Goal: Task Accomplishment & Management: Use online tool/utility

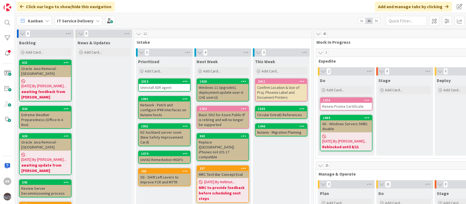
click at [332, 108] on div "Renew Prisma Certificate" at bounding box center [345, 106] width 51 height 7
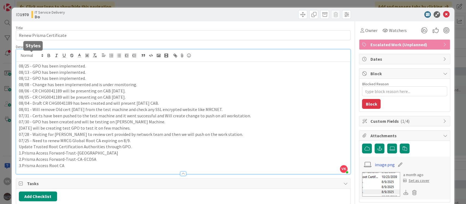
click at [18, 56] on div "[PERSON_NAME] [PERSON_NAME] just joined 08/25 - GPO has been implemented. 08/13…" at bounding box center [183, 111] width 334 height 124
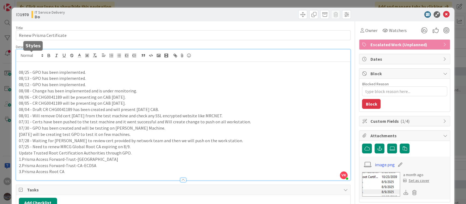
type textarea "x"
drag, startPoint x: 32, startPoint y: 72, endPoint x: 85, endPoint y: 73, distance: 53.2
click at [85, 73] on p "08/25 - GPO has been implemented." at bounding box center [183, 72] width 329 height 6
copy p "GPO has been implemented."
click at [71, 63] on p "08/28 -" at bounding box center [183, 66] width 329 height 6
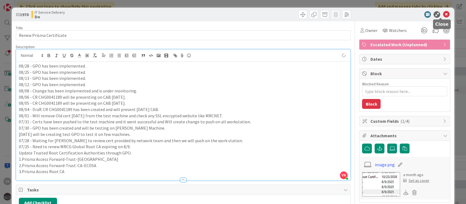
type textarea "x"
click at [443, 15] on icon at bounding box center [446, 14] width 7 height 7
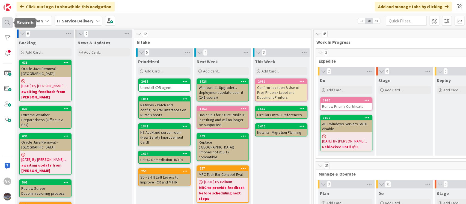
click at [9, 22] on div at bounding box center [7, 22] width 11 height 11
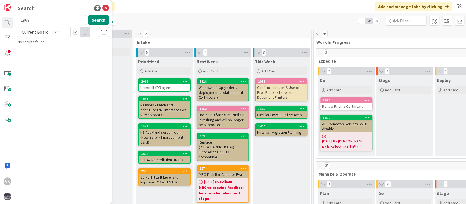
type input "1969"
click at [77, 48] on p "Stale Computers." at bounding box center [67, 48] width 84 height 6
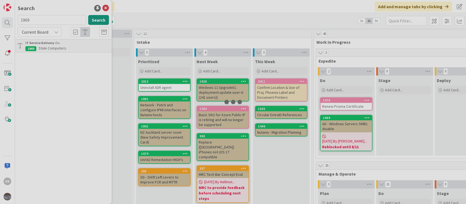
click at [77, 48] on div at bounding box center [233, 102] width 466 height 204
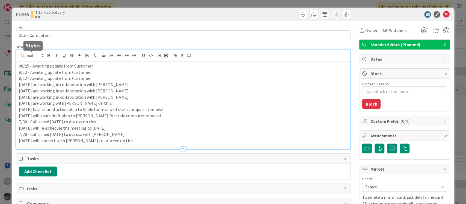
click at [19, 58] on div "08/25 - Awaiting update from Customer. 8/13 - Awaiting update from Customer. 8/…" at bounding box center [183, 98] width 334 height 99
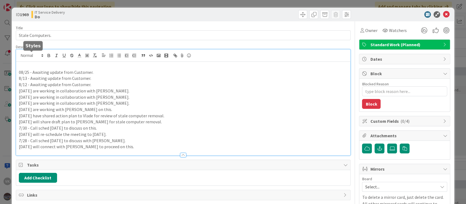
type textarea "x"
drag, startPoint x: 32, startPoint y: 71, endPoint x: 94, endPoint y: 70, distance: 62.0
click at [94, 70] on p "08/25 - Awaiting update from Customer." at bounding box center [183, 72] width 329 height 6
copy p "Awaiting update from Customer."
click at [82, 67] on p "08/28 -" at bounding box center [183, 66] width 329 height 6
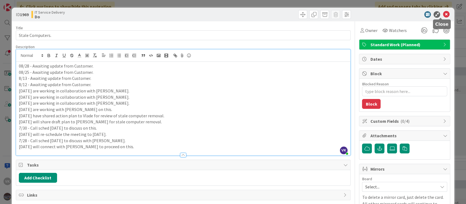
click at [443, 12] on icon at bounding box center [446, 14] width 7 height 7
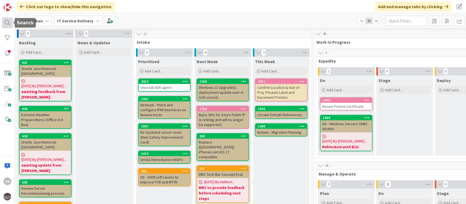
click at [7, 19] on div at bounding box center [7, 22] width 11 height 11
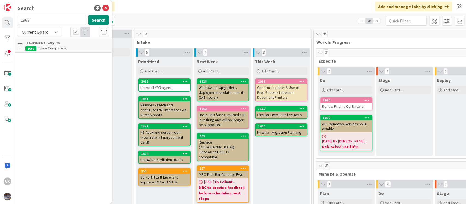
click at [48, 44] on b "IT Service Delivery ›" at bounding box center [40, 43] width 30 height 4
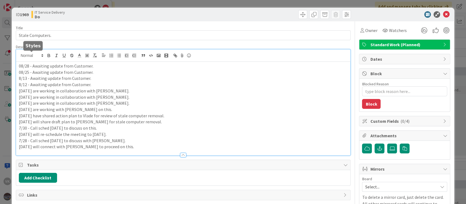
click at [33, 55] on div "08/28 - Awaiting update from Customer. 08/25 - Awaiting update from Customer. 8…" at bounding box center [183, 102] width 334 height 106
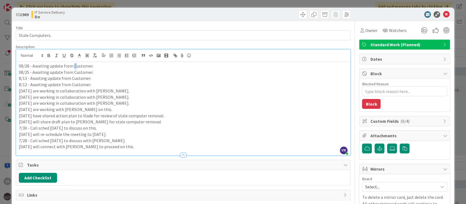
click at [74, 63] on p "08/28 - Awaiting update from Customer." at bounding box center [183, 66] width 329 height 6
click at [72, 64] on p "08/28 - Awaiting update from Customer." at bounding box center [183, 66] width 329 height 6
type textarea "x"
